Goal: Check status

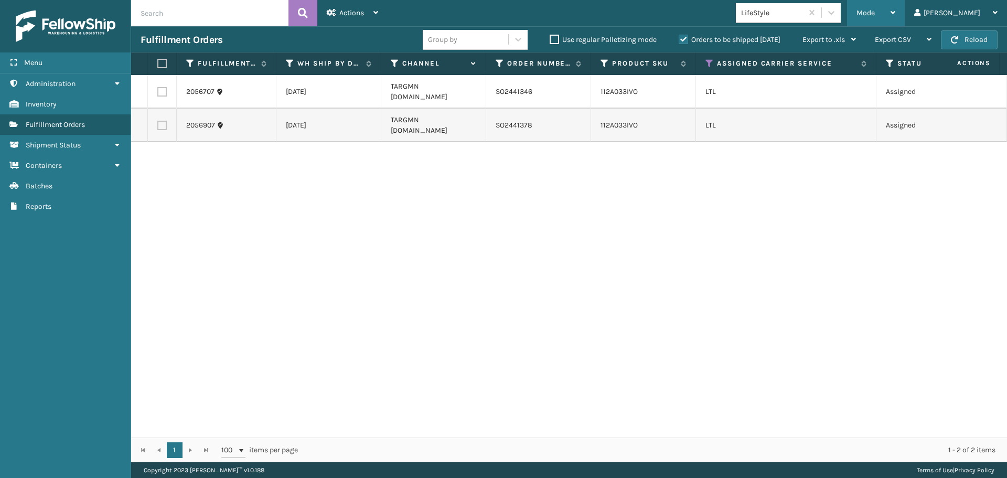
click at [895, 5] on div "Mode" at bounding box center [875, 13] width 39 height 26
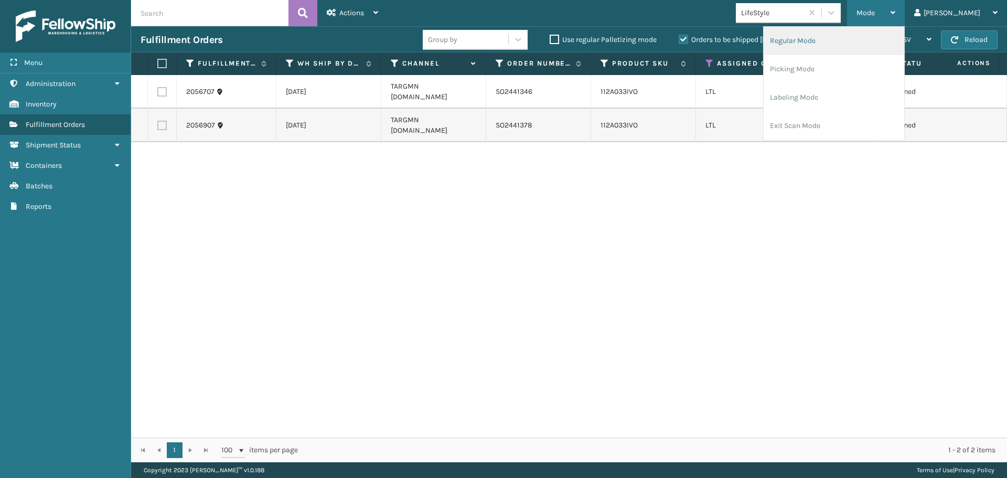
click at [873, 36] on li "Regular Mode" at bounding box center [833, 41] width 141 height 28
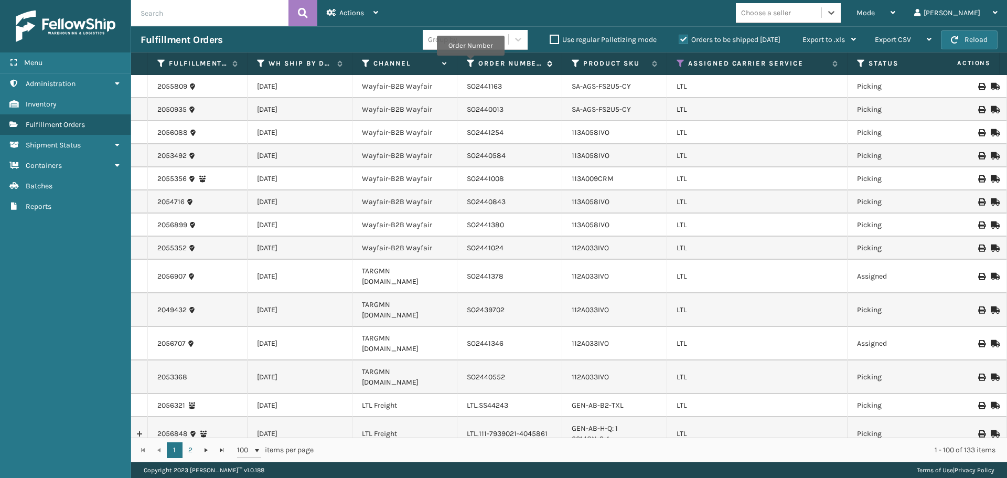
click at [470, 63] on icon at bounding box center [471, 63] width 8 height 9
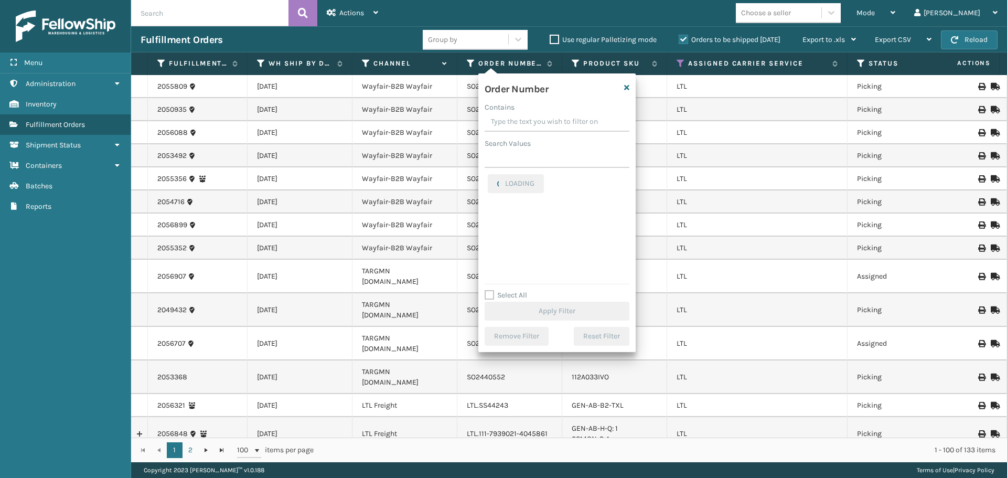
click at [516, 126] on input "Contains" at bounding box center [556, 122] width 145 height 19
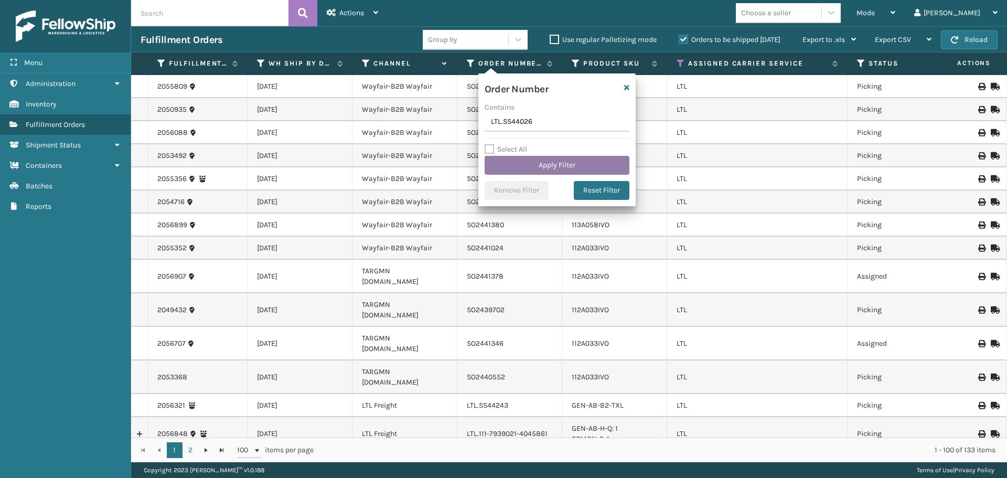
type input "LTL.SS44026"
click at [523, 171] on button "Apply Filter" at bounding box center [556, 165] width 145 height 19
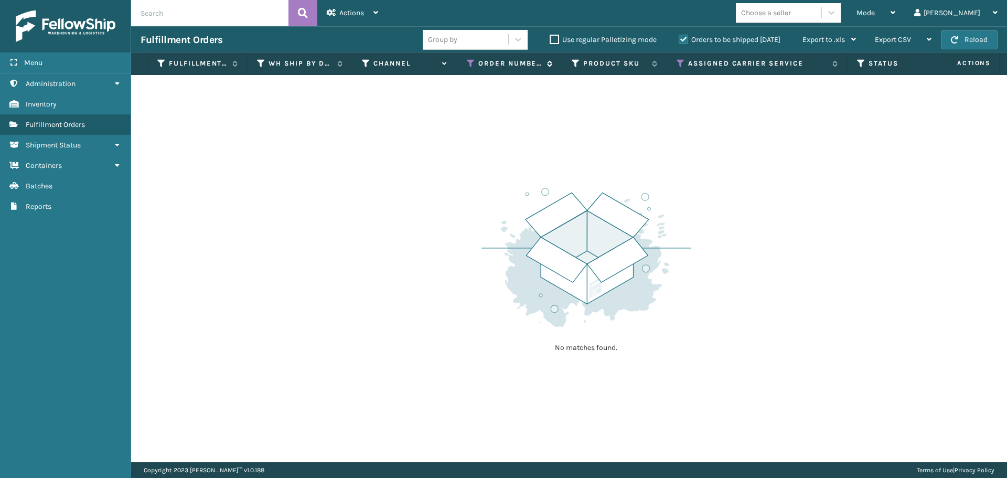
click at [469, 63] on icon at bounding box center [471, 63] width 8 height 9
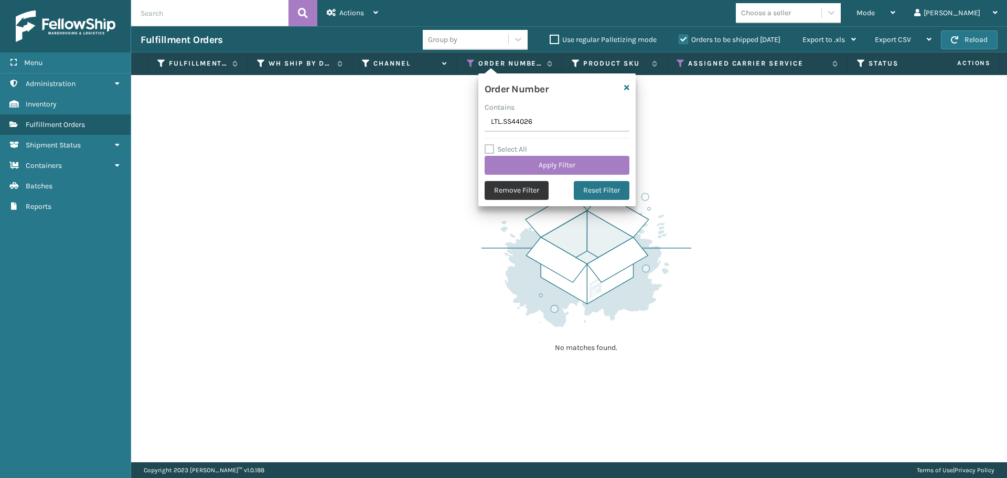
click at [505, 192] on button "Remove Filter" at bounding box center [516, 190] width 64 height 19
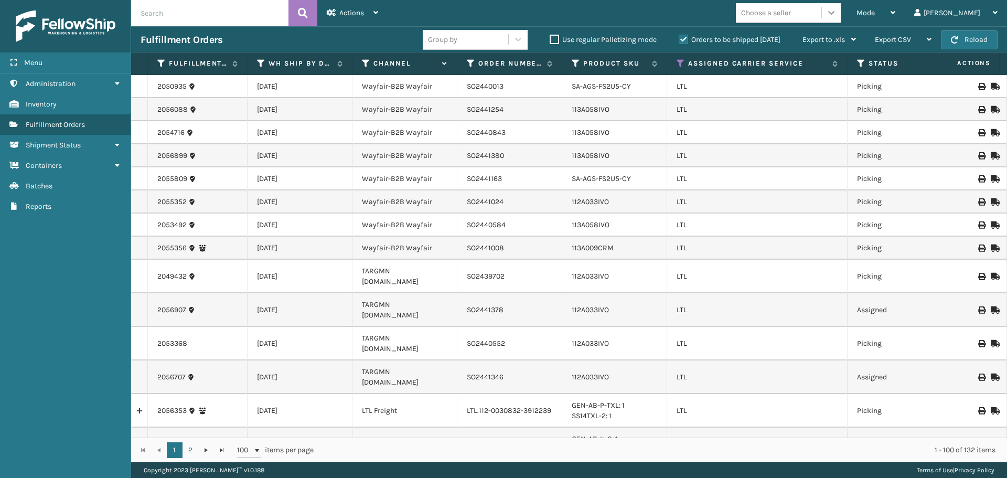
click at [836, 14] on icon at bounding box center [831, 12] width 10 height 10
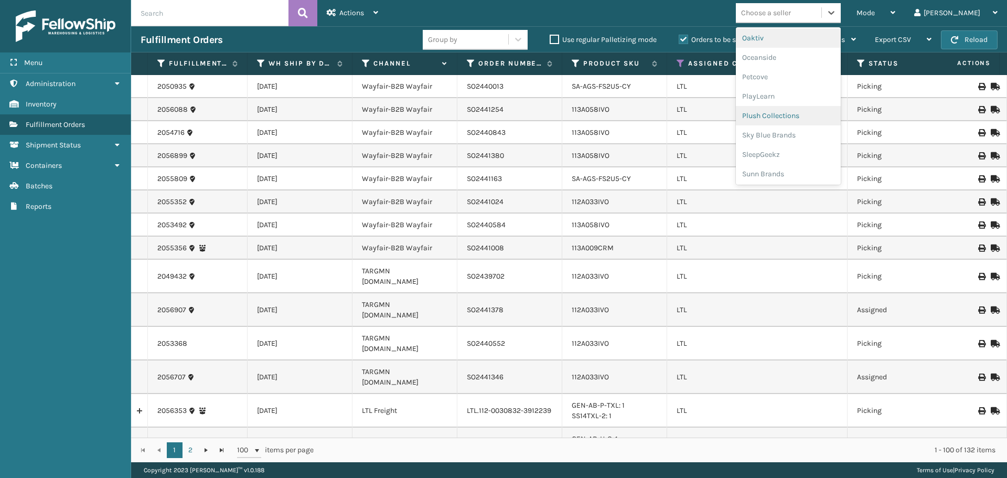
scroll to position [506, 0]
click at [823, 160] on div "SleepGeekz" at bounding box center [788, 153] width 105 height 19
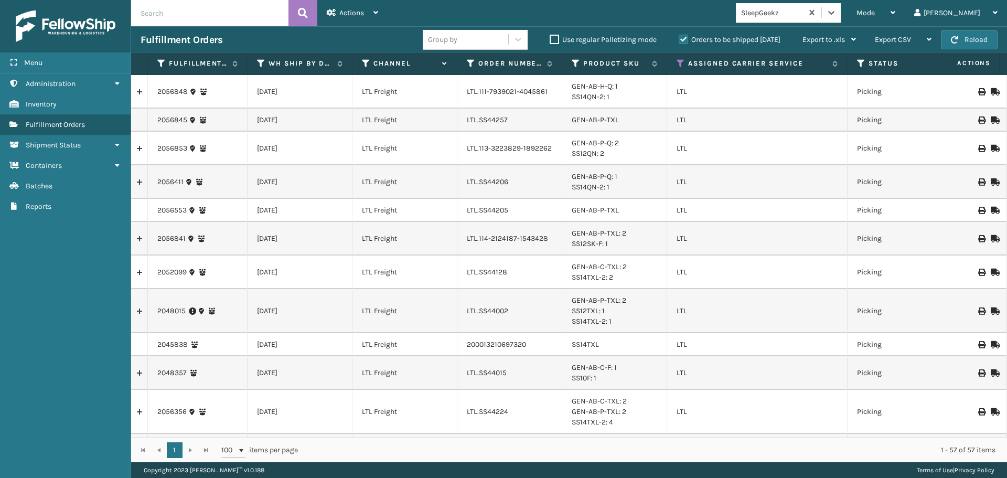
click at [705, 14] on div "Mode Regular Mode Picking Mode Labeling Mode Exit Scan Mode option SleepGeekz, …" at bounding box center [696, 13] width 619 height 26
